Goal: Transaction & Acquisition: Purchase product/service

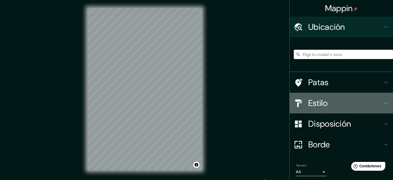
click at [383, 102] on icon at bounding box center [386, 103] width 6 height 6
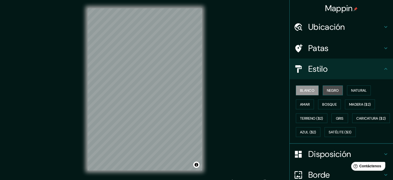
click at [334, 90] on font "Negro" at bounding box center [333, 90] width 12 height 5
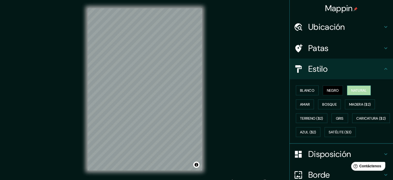
click at [353, 94] on button "Natural" at bounding box center [359, 90] width 24 height 10
click at [131, 112] on div at bounding box center [133, 113] width 4 height 4
click at [317, 117] on font "Terreno ($2)" at bounding box center [311, 118] width 23 height 5
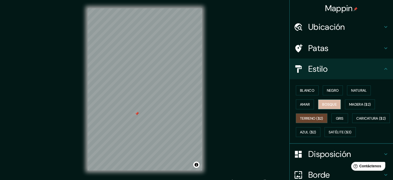
click at [324, 105] on font "Bosque" at bounding box center [329, 104] width 14 height 5
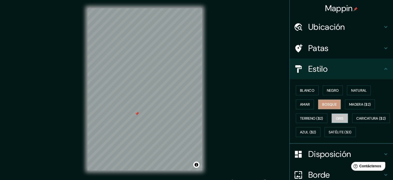
click at [342, 117] on button "Gris" at bounding box center [340, 118] width 17 height 10
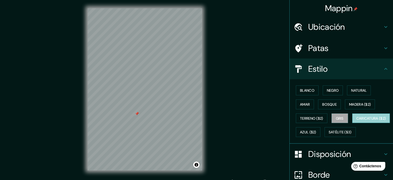
click at [356, 120] on font "Caricatura ($2)" at bounding box center [371, 118] width 30 height 5
click at [137, 117] on div at bounding box center [137, 117] width 4 height 4
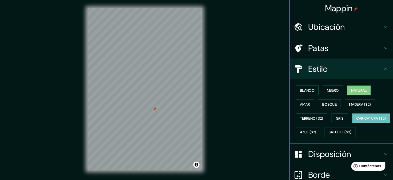
click at [356, 88] on font "Natural" at bounding box center [359, 90] width 16 height 5
click at [328, 88] on font "Negro" at bounding box center [333, 90] width 12 height 5
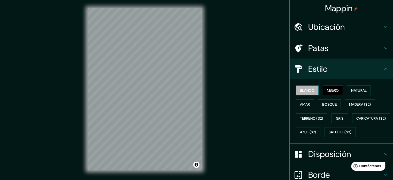
click at [306, 90] on font "Blanco" at bounding box center [307, 90] width 14 height 5
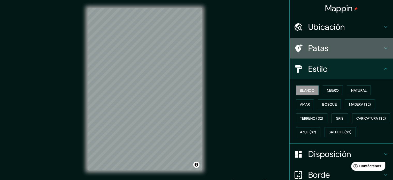
click at [378, 48] on h4 "Patas" at bounding box center [345, 48] width 74 height 10
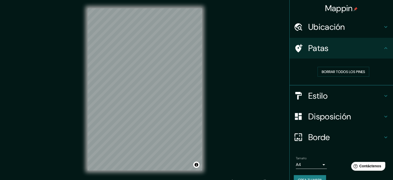
click at [373, 52] on h4 "Patas" at bounding box center [345, 48] width 74 height 10
click at [386, 52] on div "Patas" at bounding box center [341, 48] width 103 height 21
click at [383, 114] on icon at bounding box center [386, 116] width 6 height 6
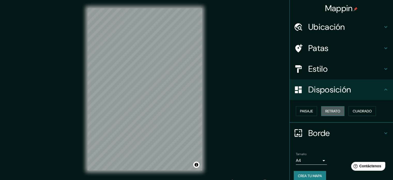
click at [331, 113] on font "Retrato" at bounding box center [332, 111] width 15 height 7
click at [309, 109] on button "Paisaje" at bounding box center [306, 111] width 21 height 10
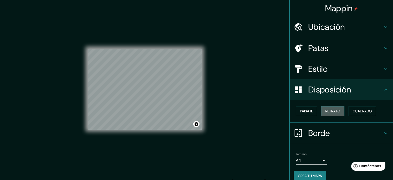
click at [321, 108] on button "Retrato" at bounding box center [332, 111] width 23 height 10
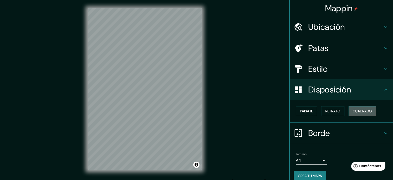
click at [353, 110] on font "Cuadrado" at bounding box center [362, 111] width 19 height 5
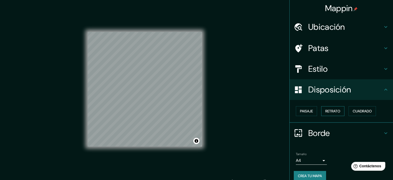
click at [325, 110] on font "Retrato" at bounding box center [332, 111] width 15 height 5
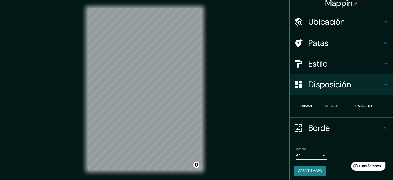
scroll to position [6, 0]
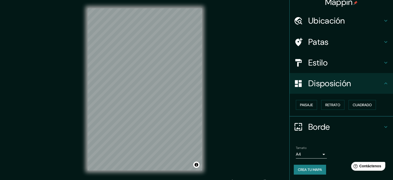
click at [319, 153] on body "Mappin Ubicación Patas Estilo Disposición Paisaje Retrato Cuadrado Borde Elige …" at bounding box center [196, 90] width 393 height 180
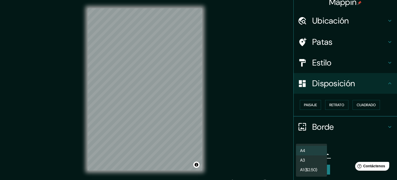
click at [311, 159] on li "A3" at bounding box center [311, 160] width 31 height 10
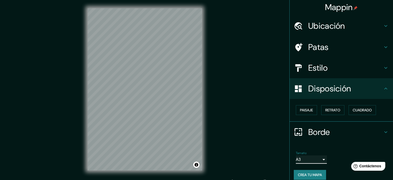
scroll to position [0, 0]
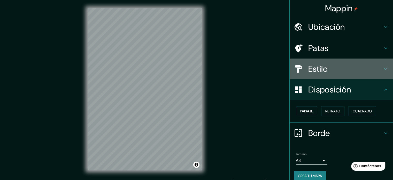
click at [359, 65] on h4 "Estilo" at bounding box center [345, 69] width 74 height 10
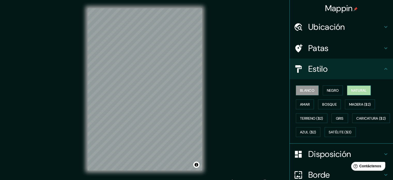
click at [351, 88] on font "Natural" at bounding box center [359, 90] width 16 height 5
click at [332, 87] on font "Negro" at bounding box center [333, 90] width 12 height 7
click at [312, 91] on button "Blanco" at bounding box center [307, 90] width 23 height 10
click at [317, 120] on font "Terreno ($2)" at bounding box center [311, 118] width 23 height 5
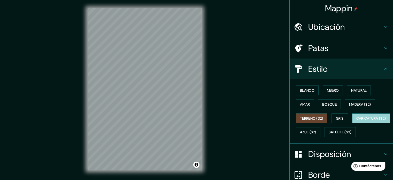
click at [356, 120] on font "Caricatura ($2)" at bounding box center [371, 118] width 30 height 5
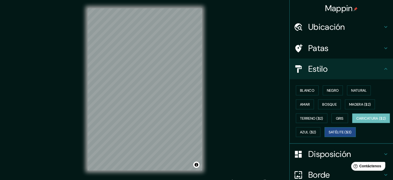
click at [329, 135] on font "Satélite ($3)" at bounding box center [340, 131] width 23 height 7
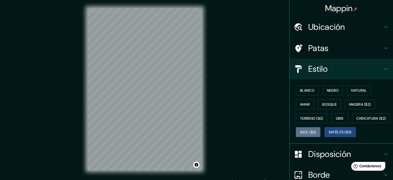
click at [316, 132] on font "Azul ($2)" at bounding box center [308, 132] width 16 height 5
click at [329, 134] on font "Satélite ($3)" at bounding box center [340, 132] width 23 height 5
click at [329, 102] on font "Bosque" at bounding box center [329, 104] width 14 height 5
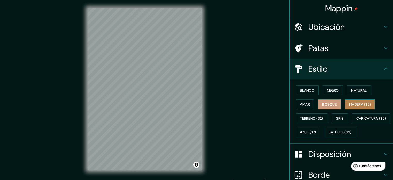
click at [354, 104] on font "Madera ($2)" at bounding box center [360, 104] width 22 height 5
click at [333, 94] on button "Negro" at bounding box center [333, 90] width 20 height 10
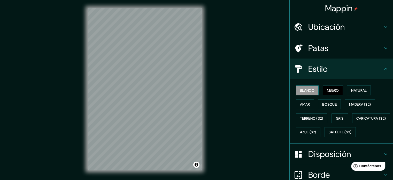
click at [309, 90] on font "Blanco" at bounding box center [307, 90] width 14 height 5
click at [308, 105] on button "Amar" at bounding box center [305, 104] width 18 height 10
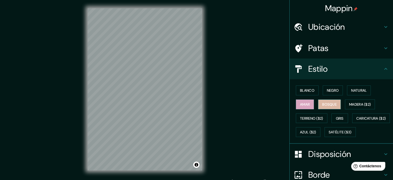
click at [329, 103] on font "Bosque" at bounding box center [329, 104] width 14 height 5
click at [353, 88] on font "Natural" at bounding box center [359, 90] width 16 height 5
